Goal: Task Accomplishment & Management: Manage account settings

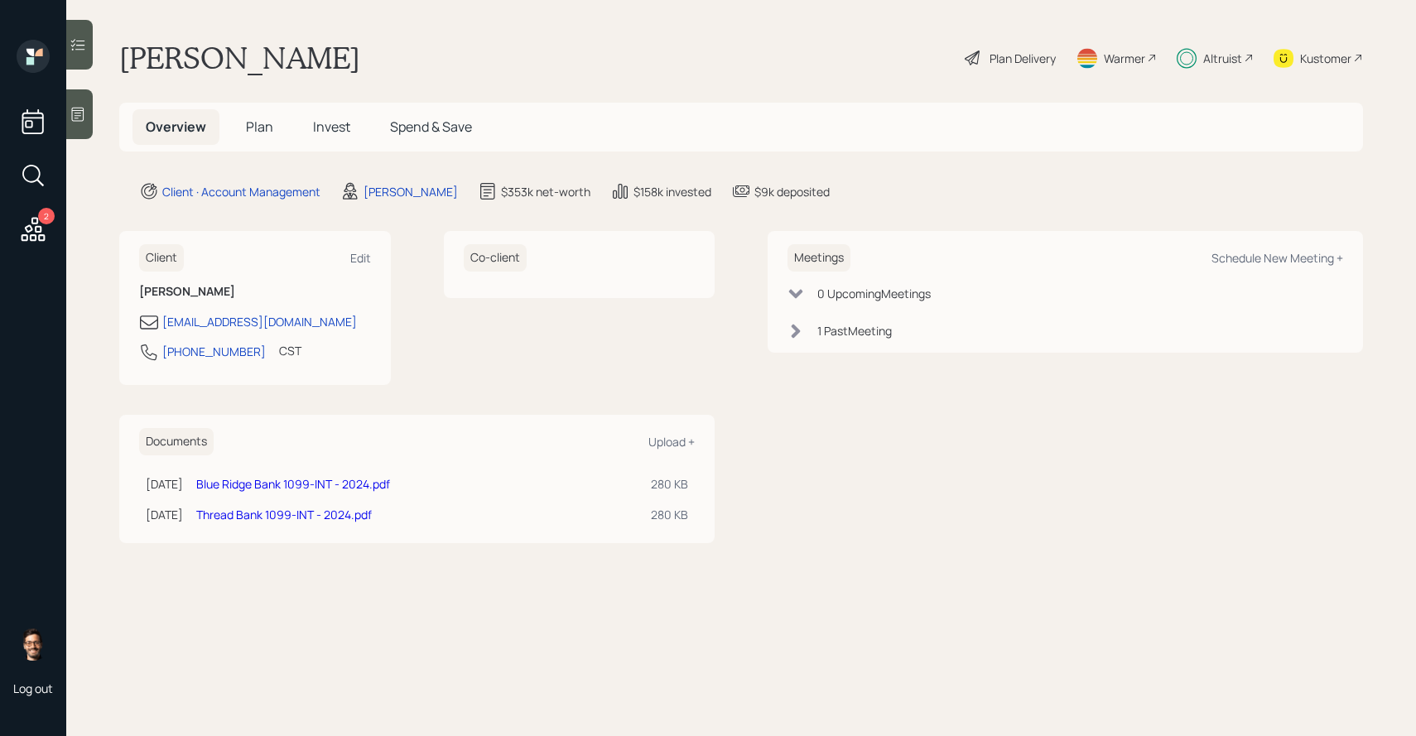
click at [90, 55] on div at bounding box center [79, 45] width 26 height 50
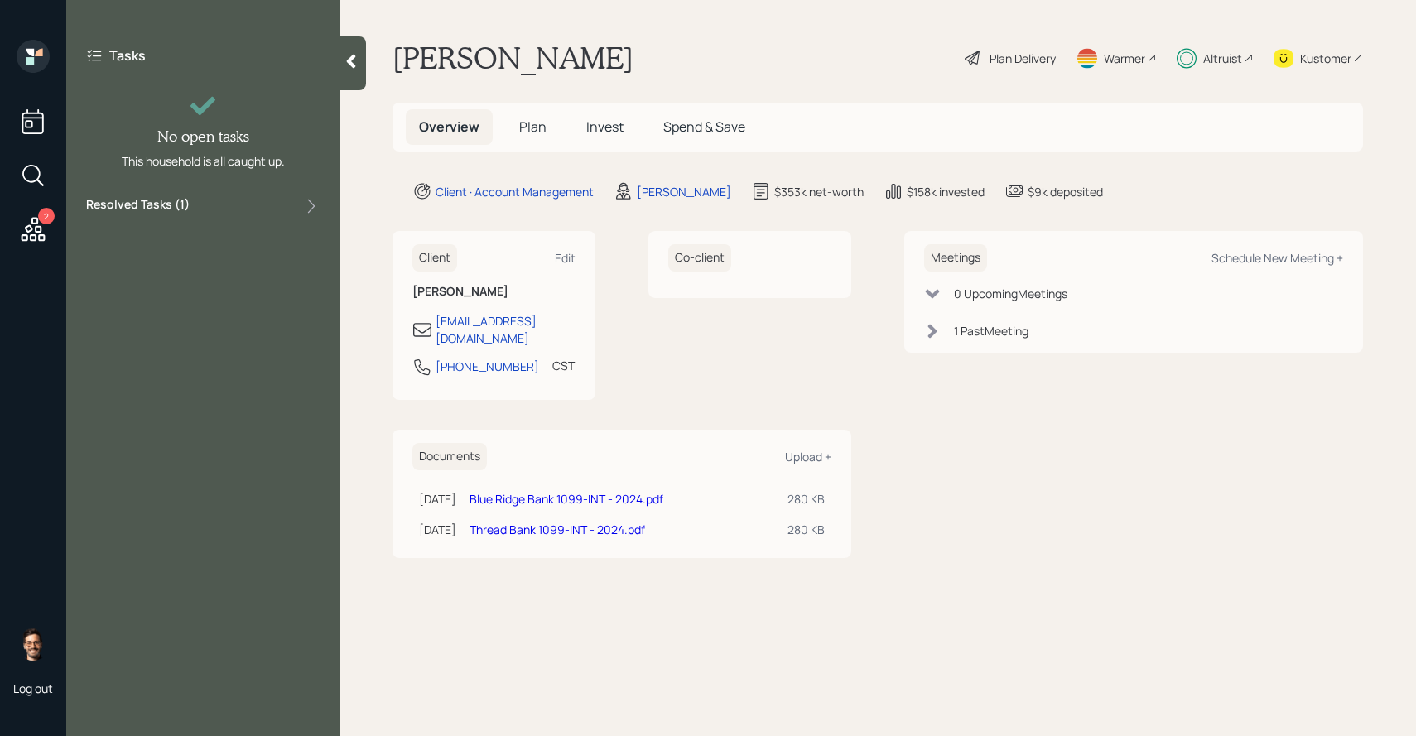
click at [145, 205] on label "Resolved Tasks ( 1 )" at bounding box center [137, 206] width 103 height 20
click at [222, 412] on div "Tasks No open tasks This household is all caught up. Resolved Tasks ( 1 ) Appro…" at bounding box center [202, 368] width 273 height 736
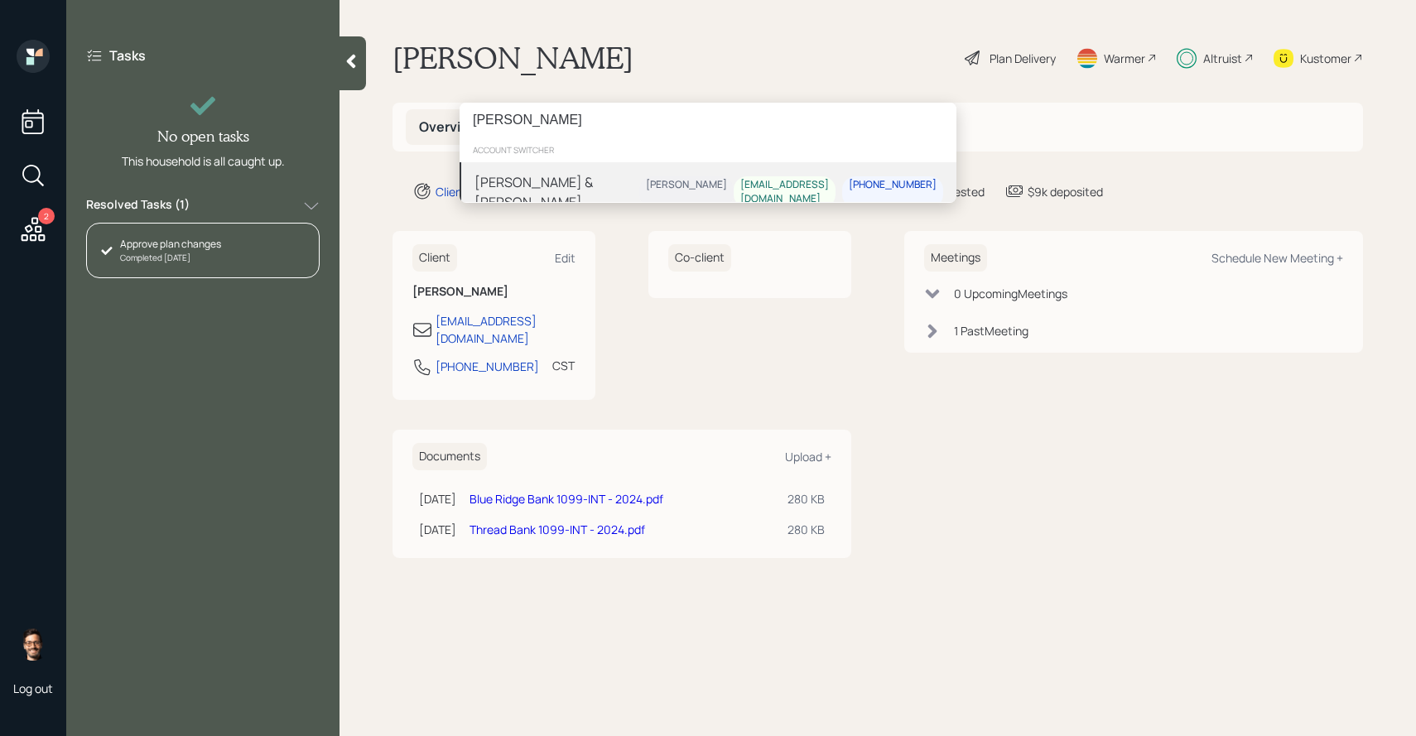
type input "leonard hill"
click at [546, 188] on div "[PERSON_NAME] & [PERSON_NAME]" at bounding box center [556, 192] width 165 height 40
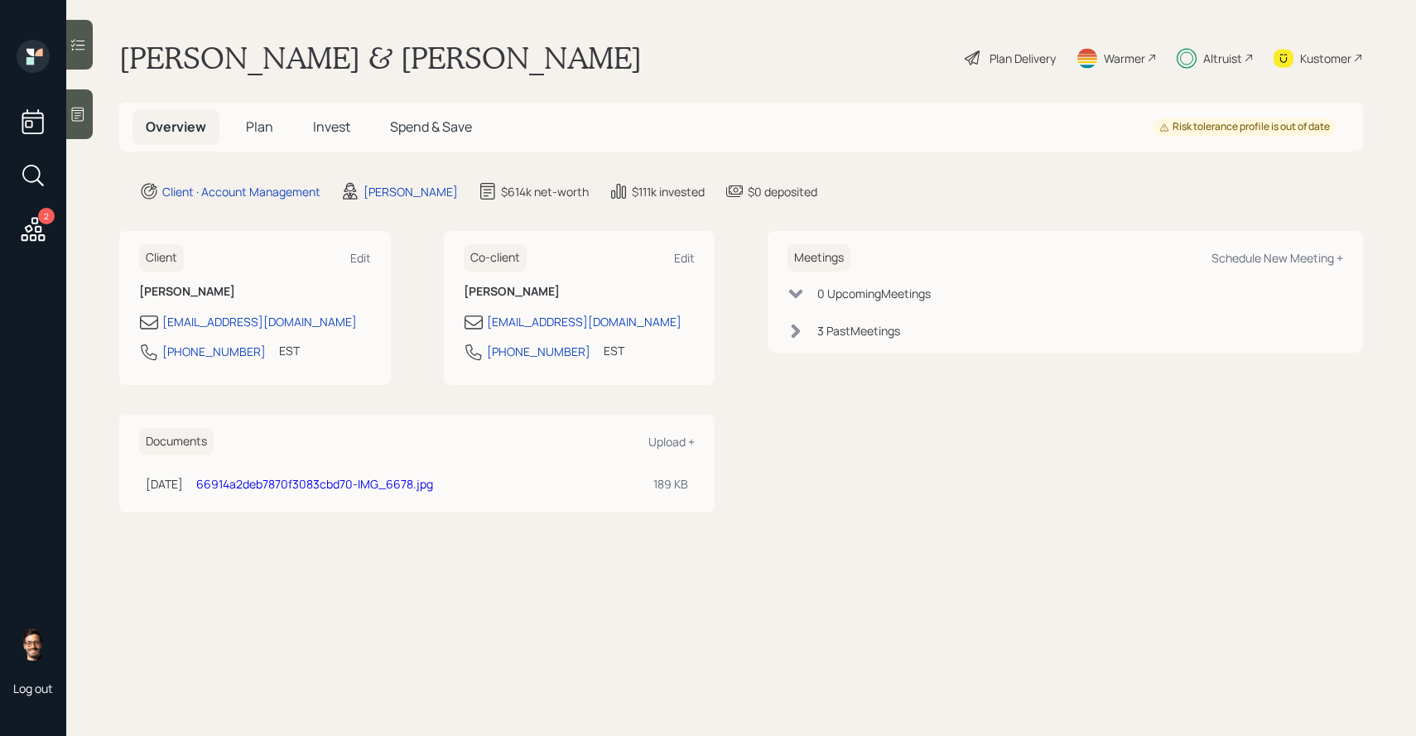
click at [90, 48] on div at bounding box center [79, 45] width 26 height 50
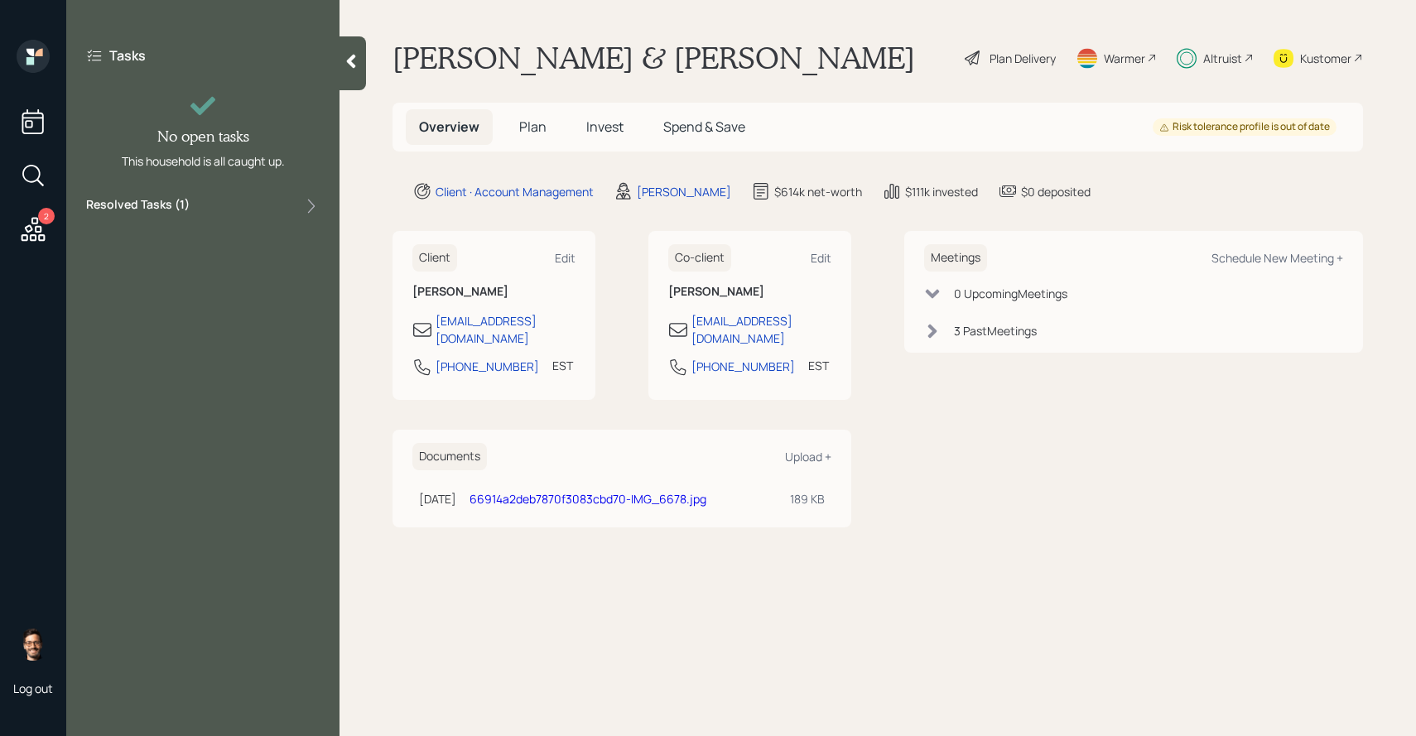
click at [157, 214] on label "Resolved Tasks ( 1 )" at bounding box center [137, 206] width 103 height 20
